Goal: Task Accomplishment & Management: Manage account settings

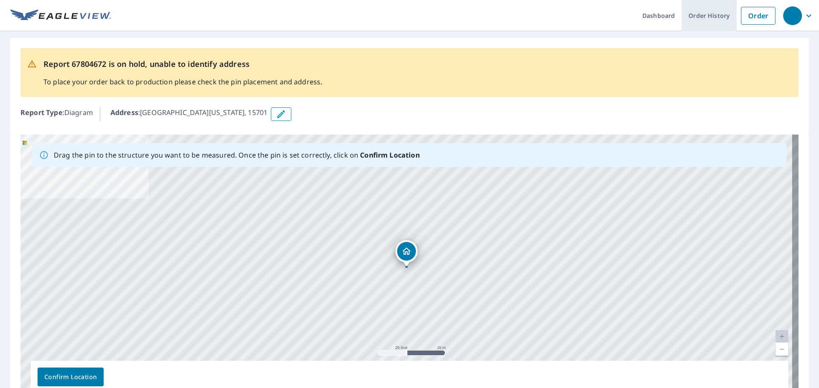
click at [700, 15] on link "Order History" at bounding box center [708, 15] width 55 height 31
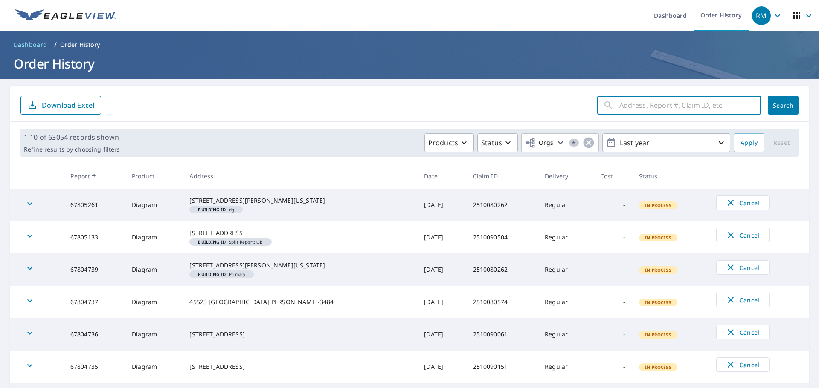
drag, startPoint x: 624, startPoint y: 110, endPoint x: 631, endPoint y: 107, distance: 7.8
click at [624, 109] on input "text" at bounding box center [690, 105] width 142 height 24
paste input "[GEOGRAPHIC_DATA]"
type input "W"
click at [619, 102] on input "text" at bounding box center [690, 105] width 142 height 24
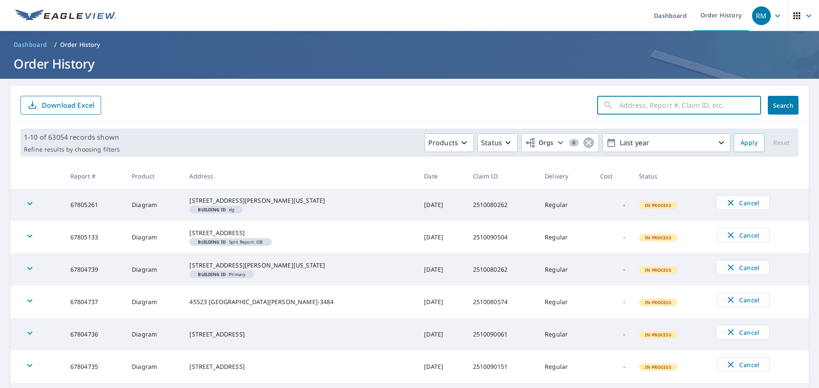
paste input "67804672"
type input "67804672"
click at [775, 102] on span "Search" at bounding box center [782, 105] width 17 height 8
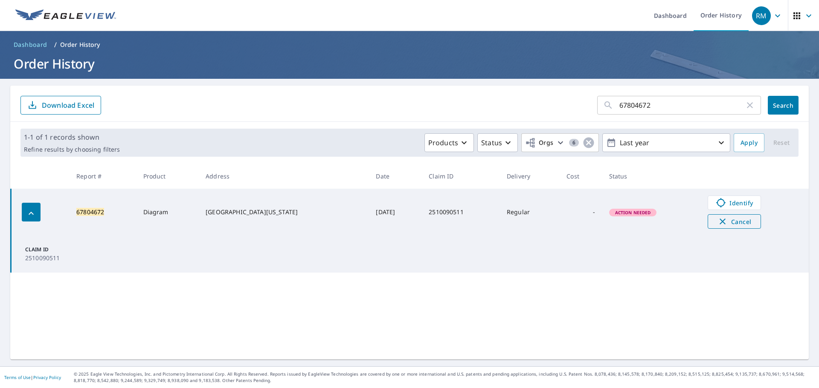
click at [740, 221] on span "Cancel" at bounding box center [733, 222] width 35 height 10
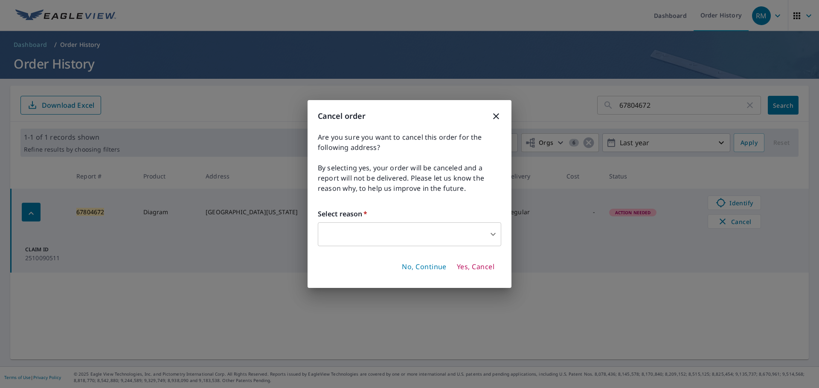
click at [494, 237] on body "RM RM Dashboard Order History RM Dashboard / Order History Order History 678046…" at bounding box center [409, 194] width 819 height 388
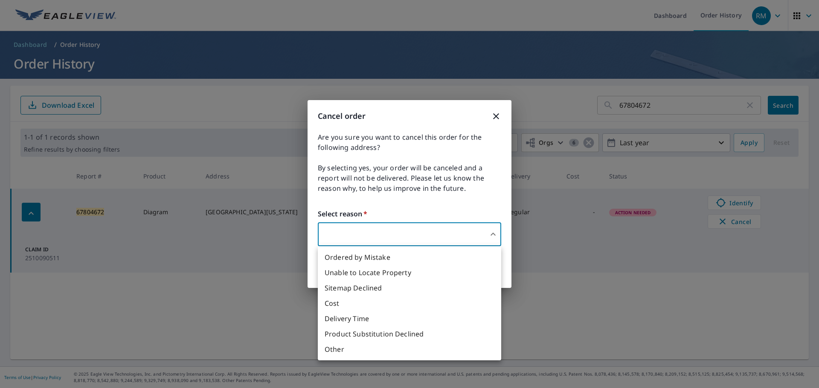
click at [362, 274] on li "Unable to Locate Property" at bounding box center [409, 272] width 183 height 15
type input "31"
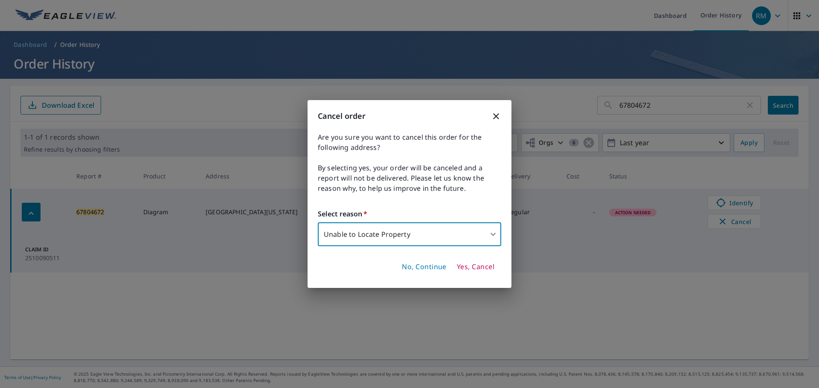
click at [480, 266] on span "Yes, Cancel" at bounding box center [476, 267] width 38 height 9
